Goal: Information Seeking & Learning: Learn about a topic

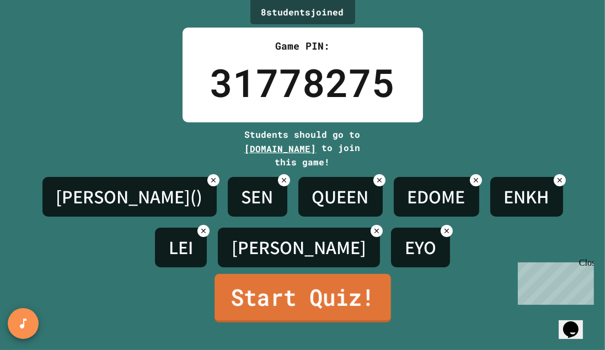
click at [294, 307] on link "Start Quiz!" at bounding box center [303, 298] width 177 height 49
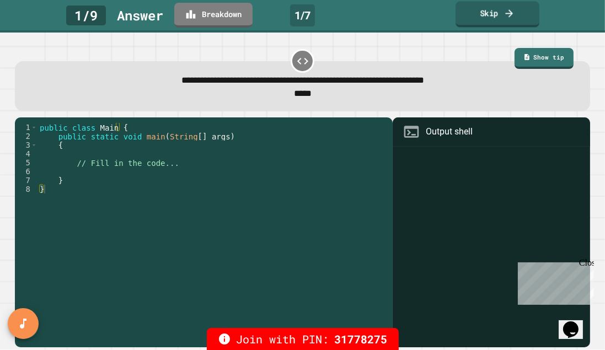
click at [488, 10] on link "Skip" at bounding box center [498, 14] width 84 height 26
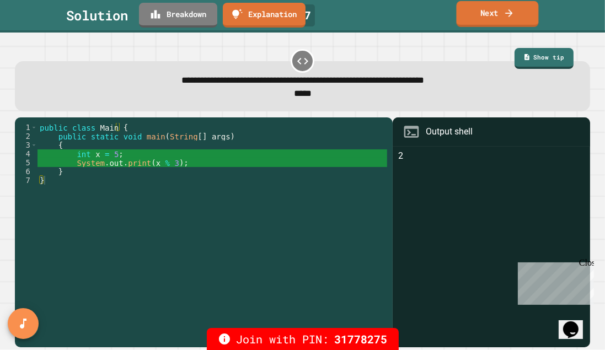
click at [486, 16] on link "Next" at bounding box center [498, 14] width 82 height 26
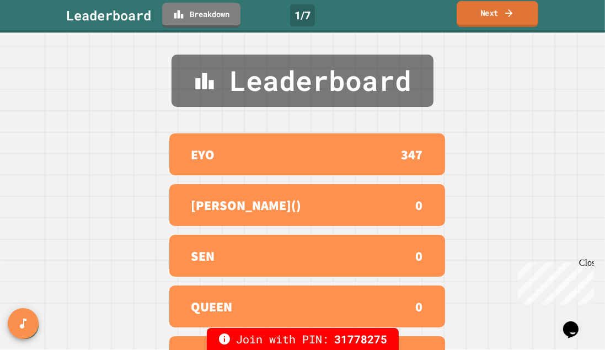
click at [486, 16] on link "Next" at bounding box center [498, 14] width 82 height 26
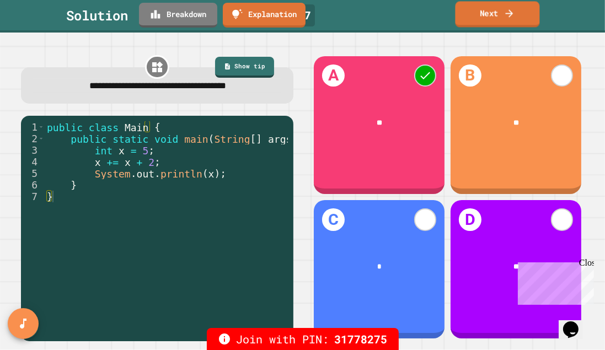
click at [487, 15] on link "Next" at bounding box center [497, 14] width 84 height 26
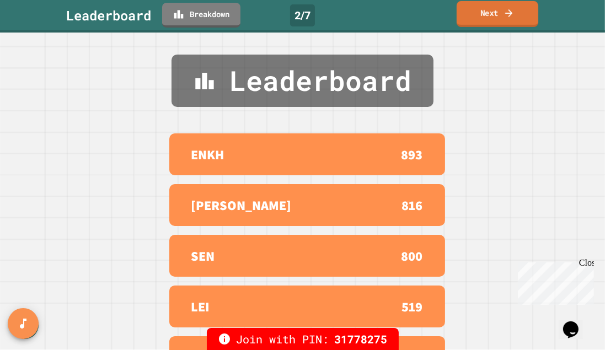
click at [487, 15] on link "Next" at bounding box center [498, 14] width 82 height 26
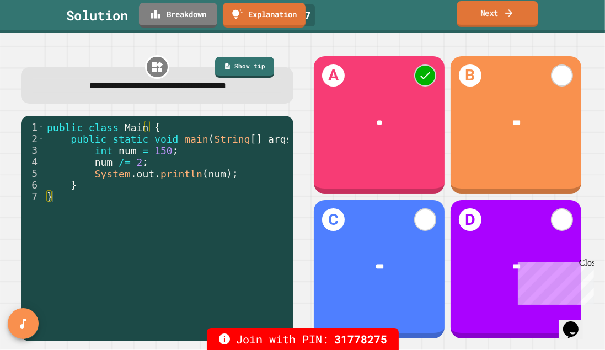
click at [475, 13] on link "Next" at bounding box center [498, 14] width 82 height 26
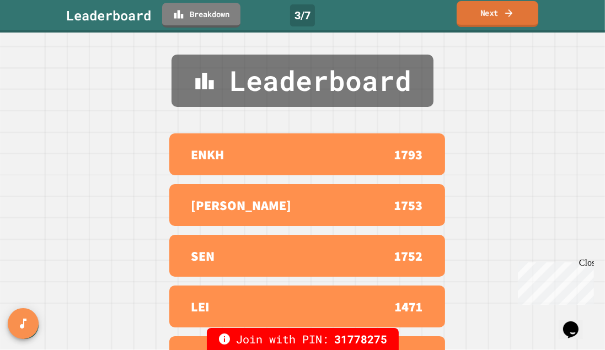
click at [475, 13] on link "Next" at bounding box center [498, 14] width 82 height 26
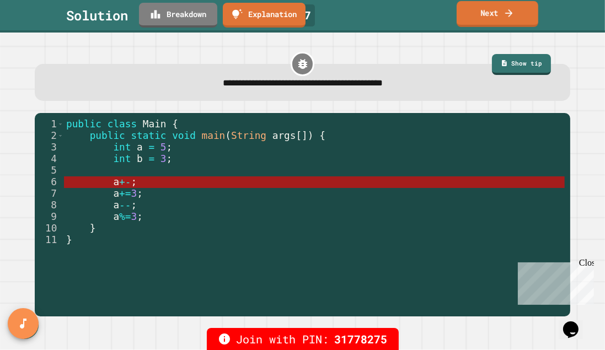
click at [475, 13] on link "Next" at bounding box center [498, 14] width 82 height 26
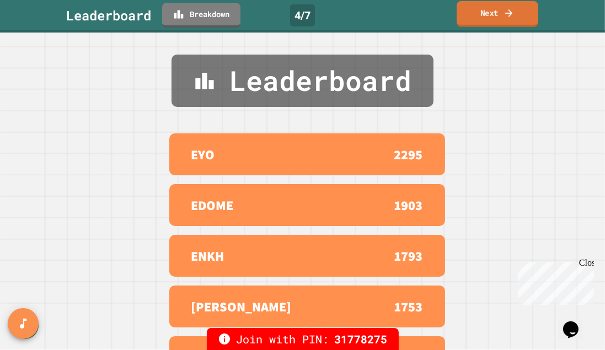
click at [475, 13] on link "Next" at bounding box center [498, 14] width 82 height 26
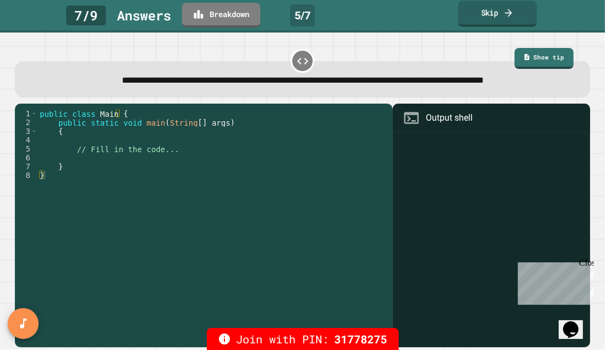
click at [517, 10] on link "Skip" at bounding box center [498, 14] width 79 height 26
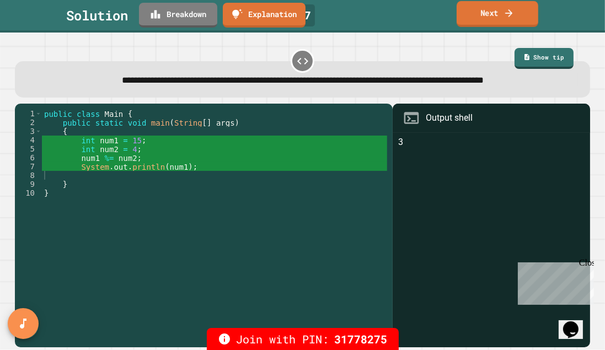
click at [517, 10] on link "Next" at bounding box center [498, 14] width 82 height 26
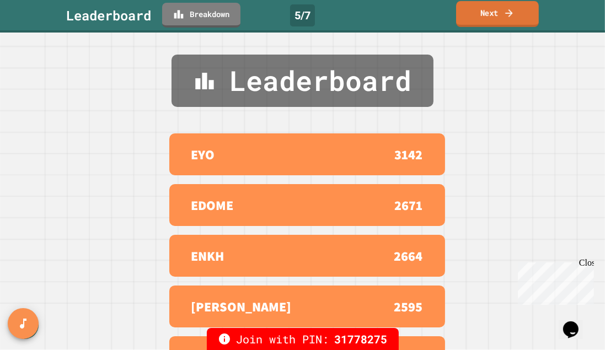
click at [517, 10] on link "Next" at bounding box center [497, 14] width 83 height 26
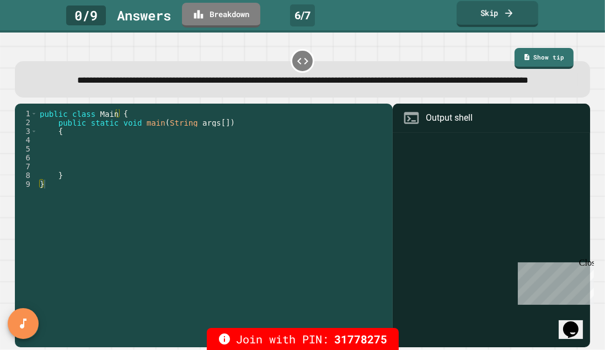
click at [497, 13] on link "Skip" at bounding box center [498, 14] width 82 height 26
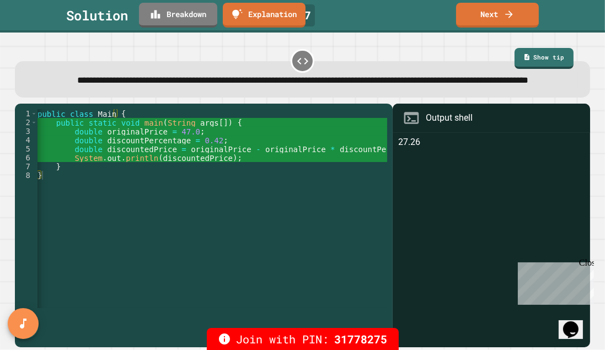
scroll to position [0, 18]
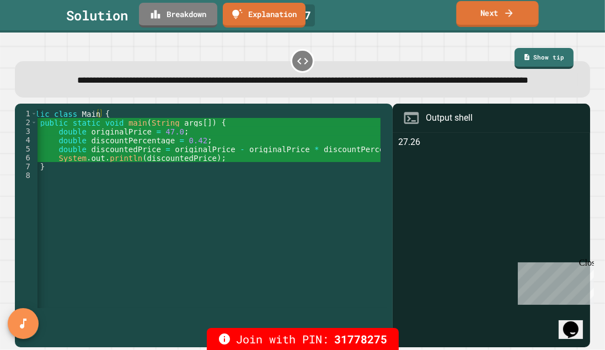
click at [481, 17] on link "Next" at bounding box center [497, 14] width 82 height 26
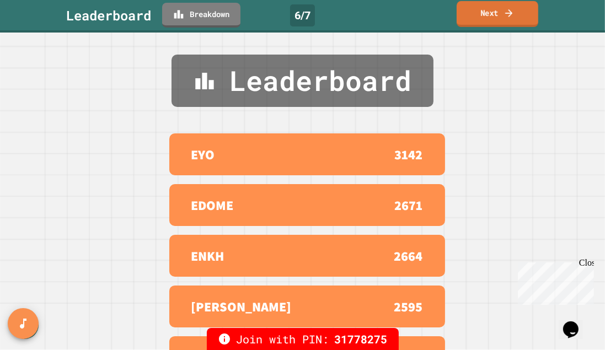
click at [479, 17] on link "Next" at bounding box center [498, 14] width 82 height 26
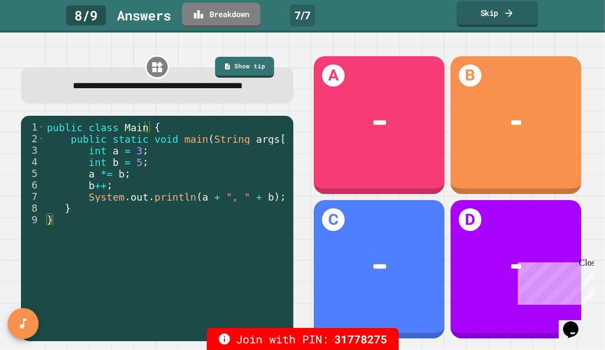
click at [499, 18] on link "Skip" at bounding box center [498, 14] width 82 height 26
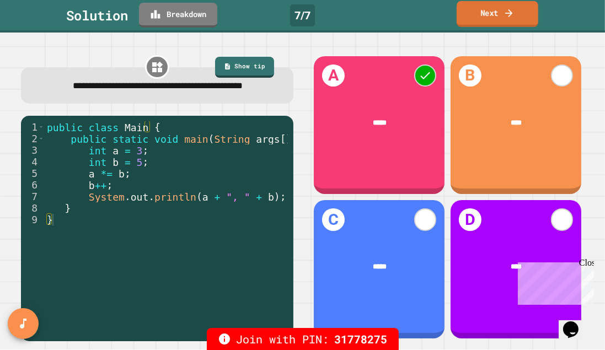
click at [487, 18] on link "Next" at bounding box center [498, 14] width 82 height 26
